Goal: Information Seeking & Learning: Check status

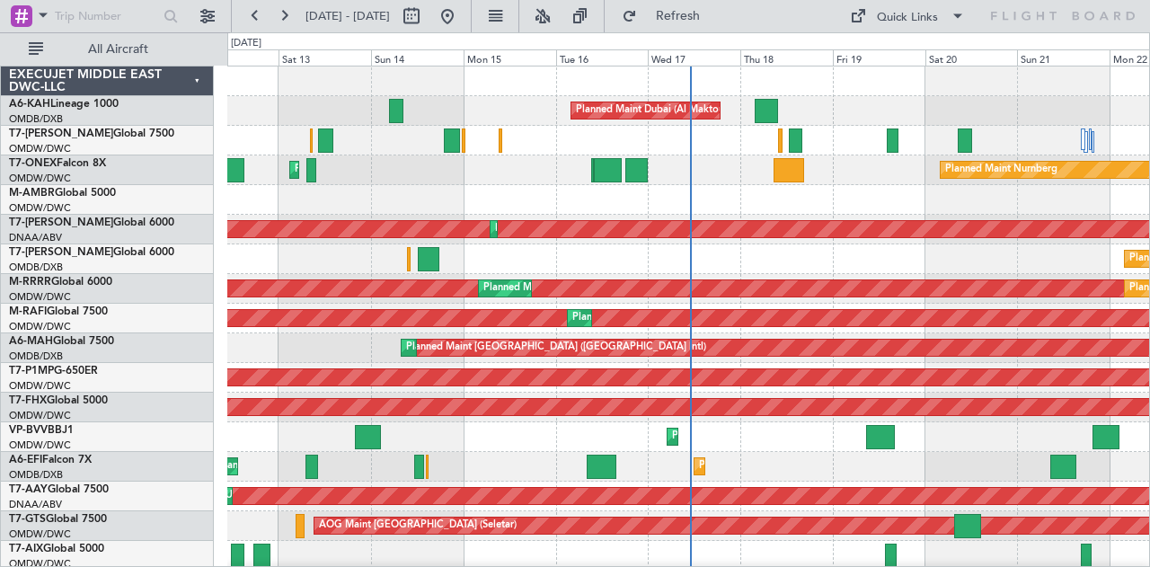
click at [778, 155] on div "Planned Maint Nurnberg Planned Maint [GEOGRAPHIC_DATA] (Al Maktoum Intl) Planne…" at bounding box center [688, 170] width 922 height 30
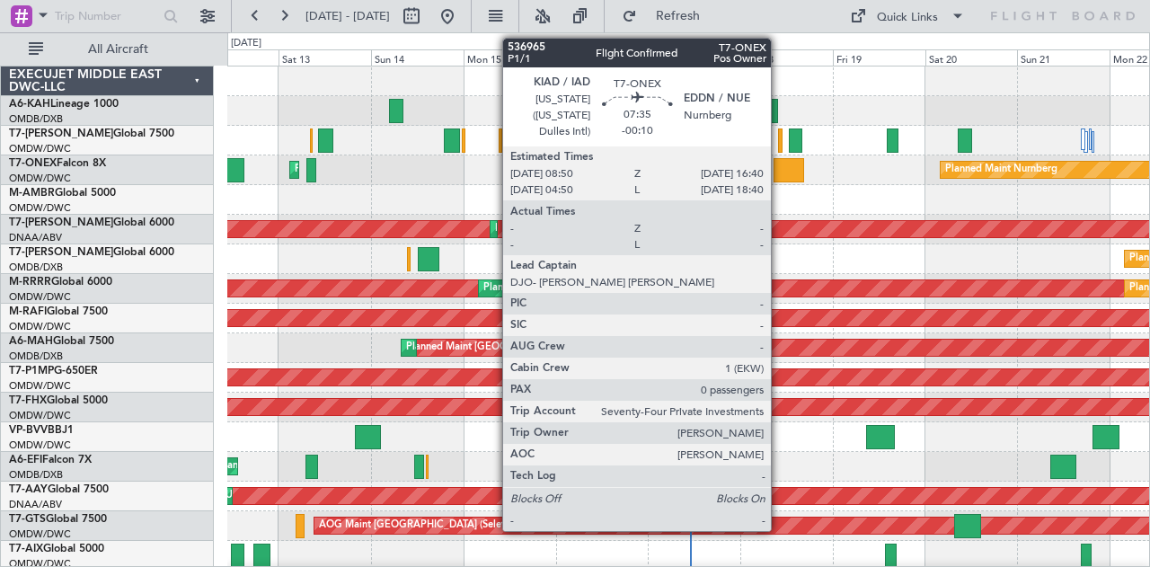
click at [780, 158] on div at bounding box center [788, 170] width 31 height 24
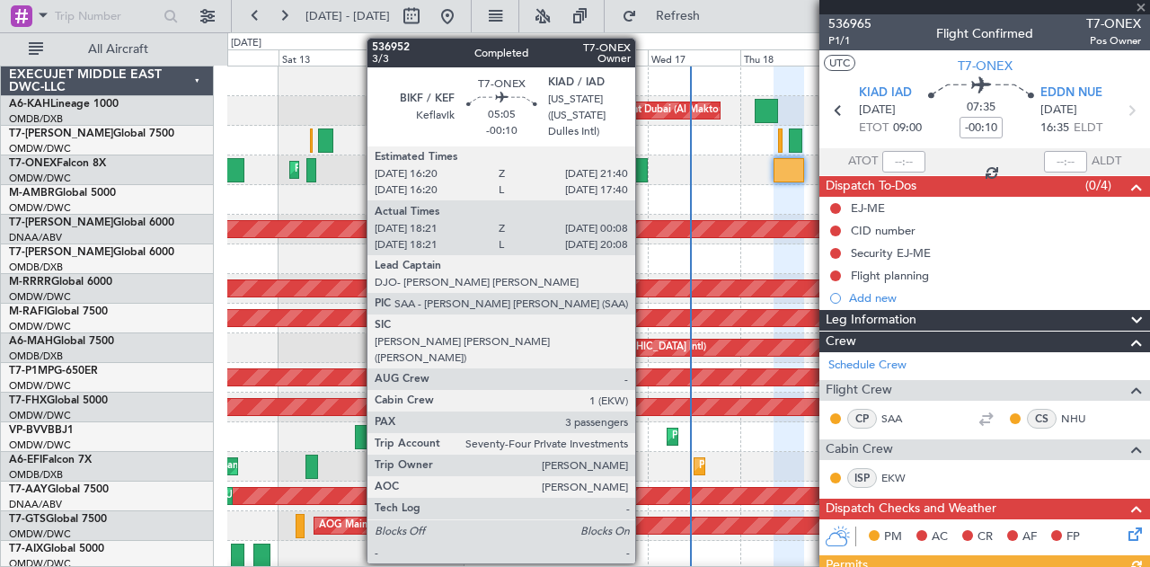
click at [639, 172] on div at bounding box center [636, 170] width 22 height 24
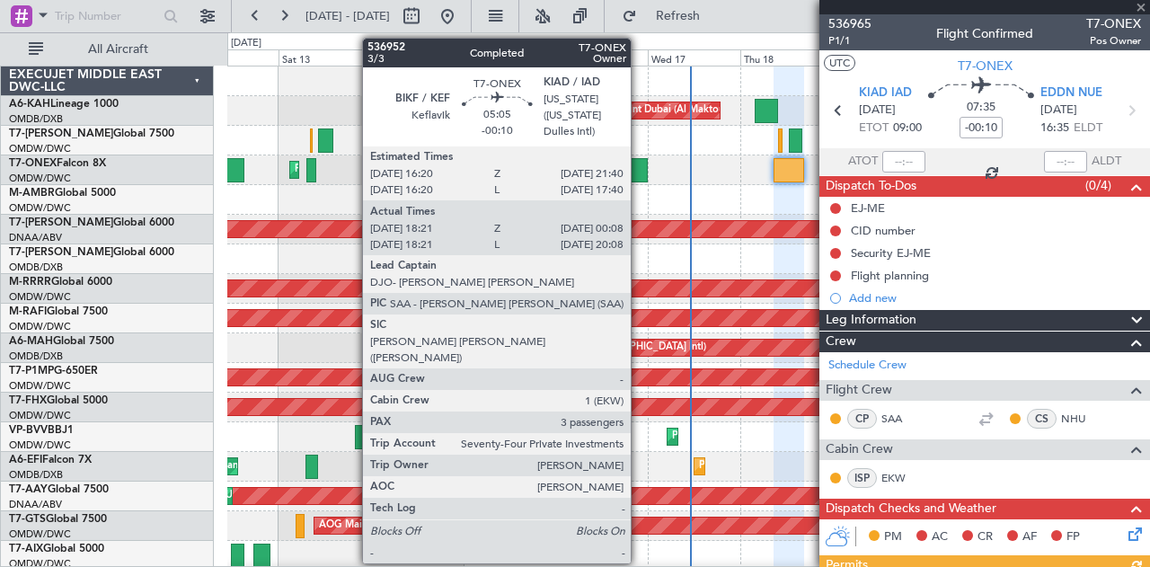
click at [639, 172] on div at bounding box center [636, 170] width 22 height 24
